Goal: Transaction & Acquisition: Subscribe to service/newsletter

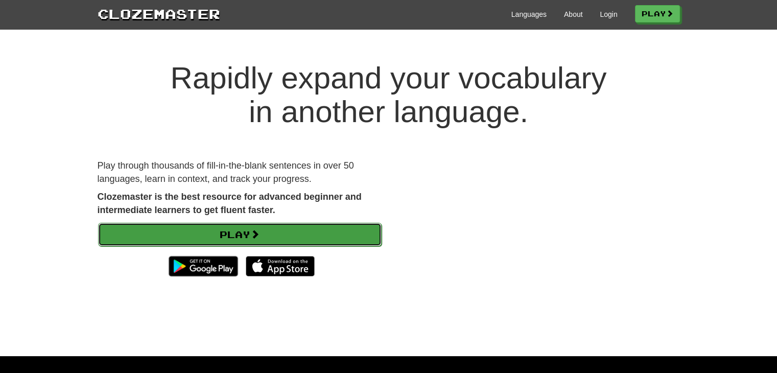
click at [276, 243] on link "Play" at bounding box center [239, 234] width 283 height 23
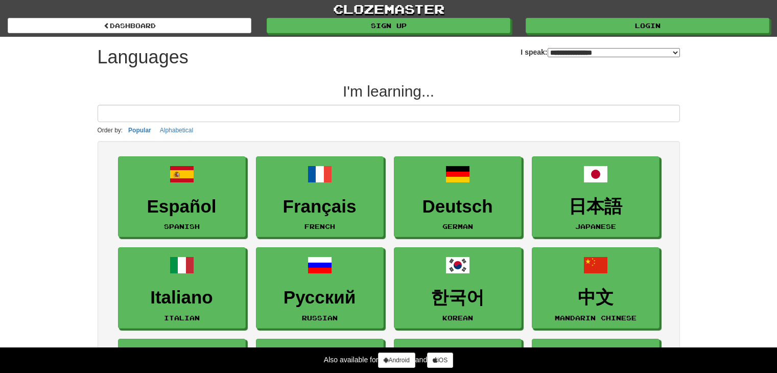
select select "*******"
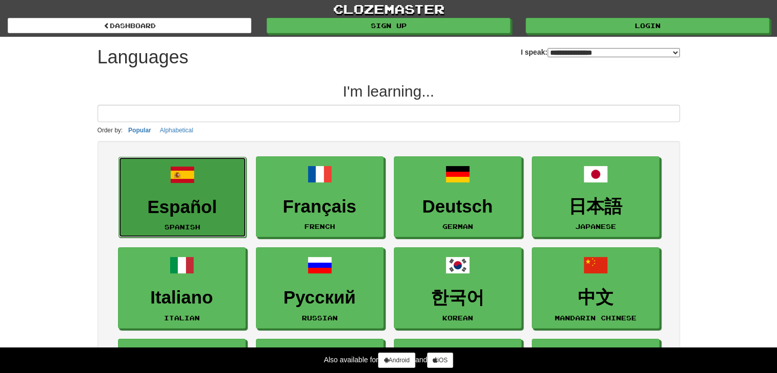
click at [200, 186] on link "Español Spanish" at bounding box center [182, 197] width 128 height 81
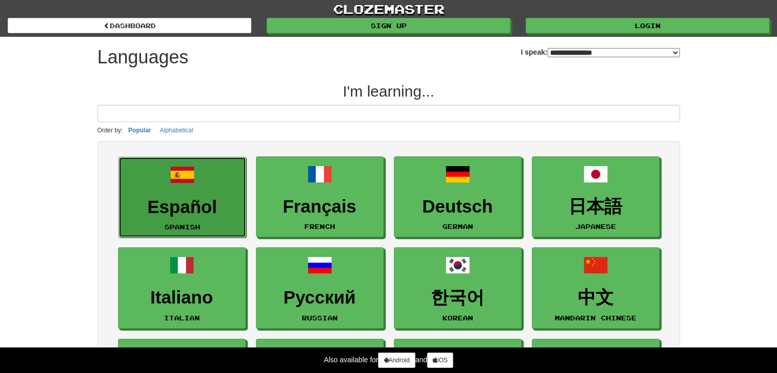
click at [186, 165] on span at bounding box center [182, 174] width 25 height 25
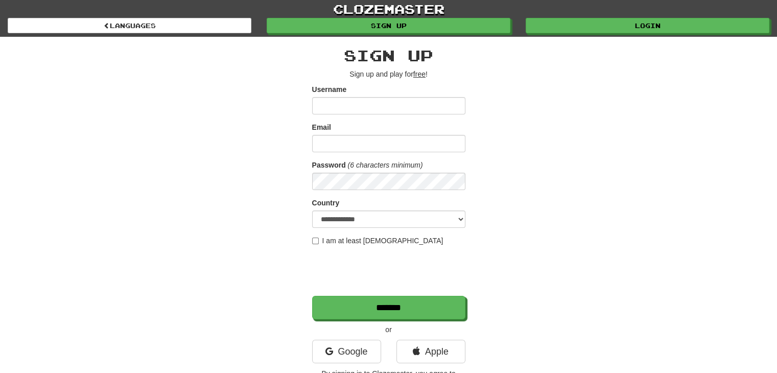
drag, startPoint x: 243, startPoint y: 133, endPoint x: 264, endPoint y: 137, distance: 21.2
click at [367, 107] on input "Username" at bounding box center [388, 105] width 153 height 17
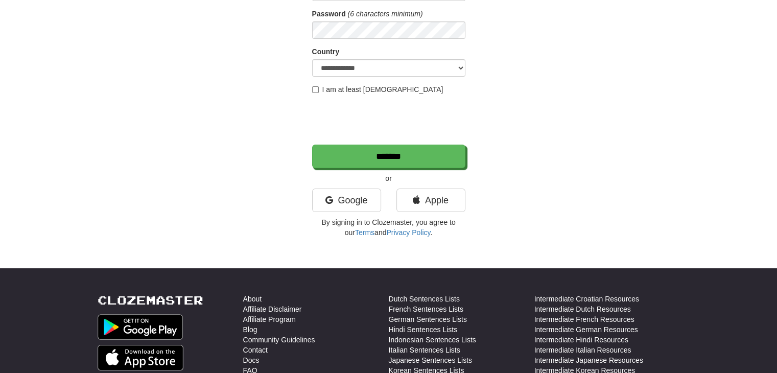
scroll to position [153, 0]
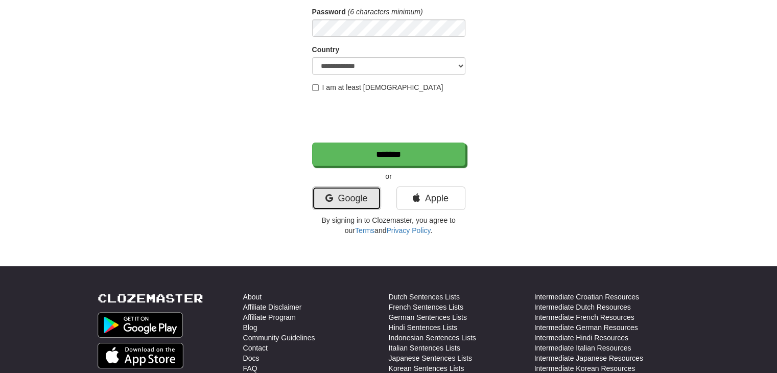
click at [325, 197] on icon at bounding box center [329, 198] width 8 height 9
